Goal: Information Seeking & Learning: Learn about a topic

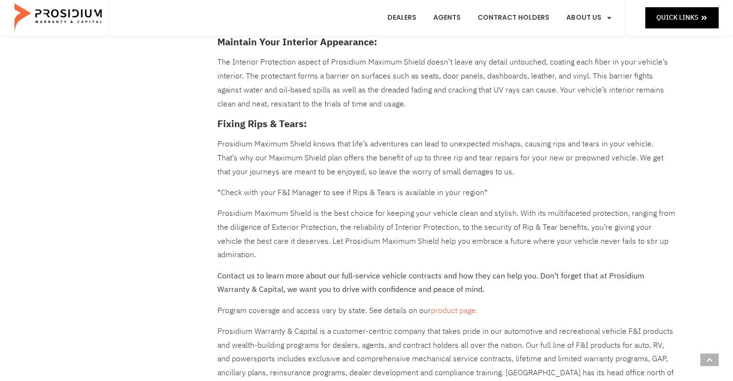
scroll to position [530, 0]
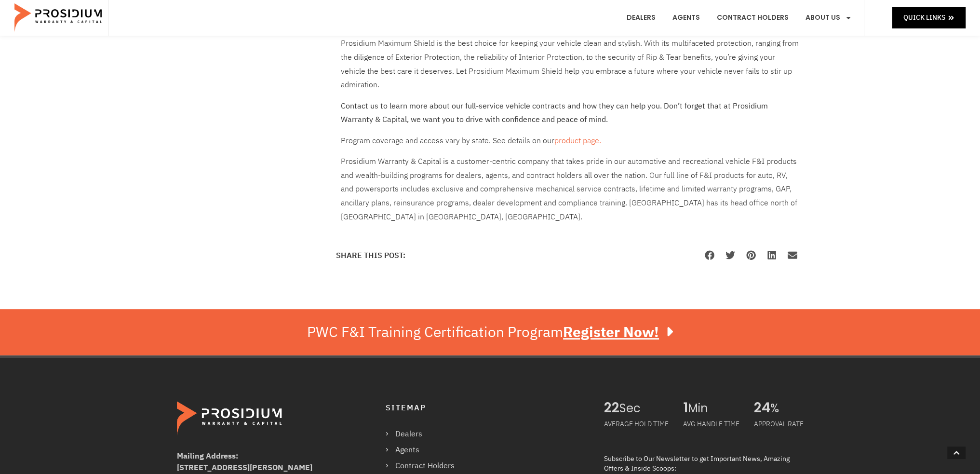
scroll to position [627, 0]
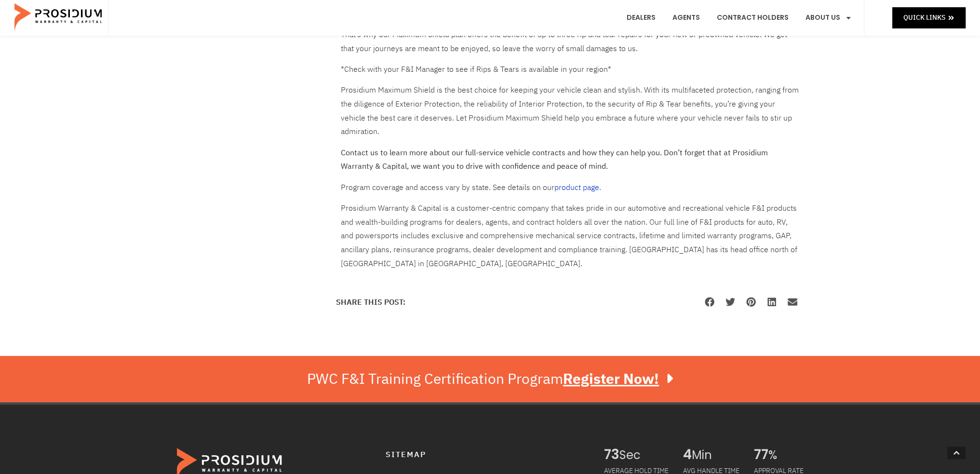
click at [571, 187] on link "product page." at bounding box center [577, 188] width 47 height 12
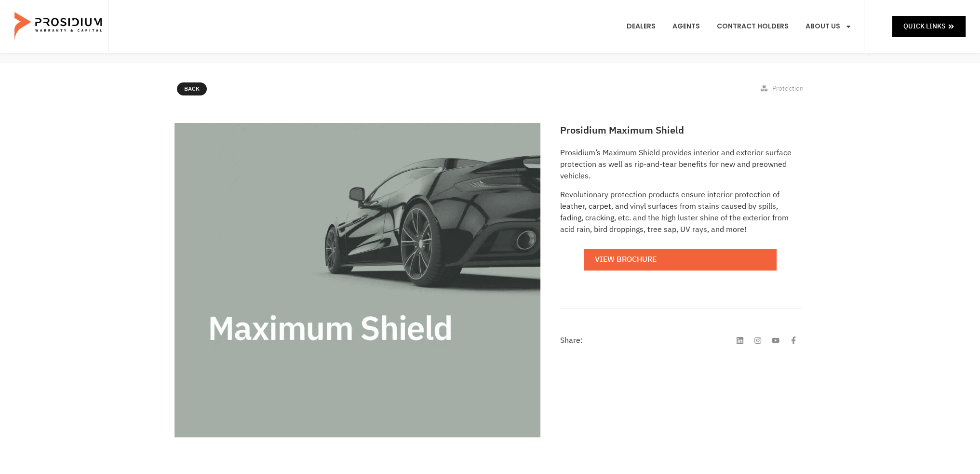
scroll to position [145, 0]
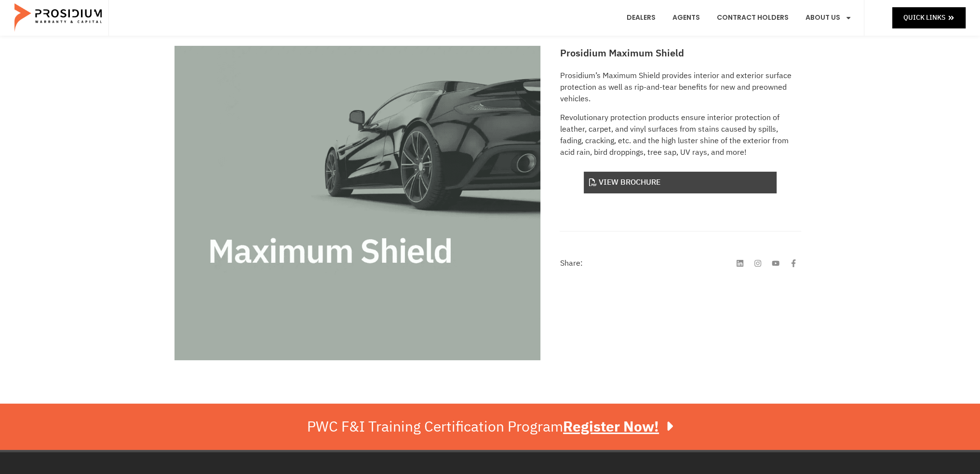
click at [630, 183] on link "View Brochure" at bounding box center [680, 183] width 193 height 22
